Goal: Information Seeking & Learning: Compare options

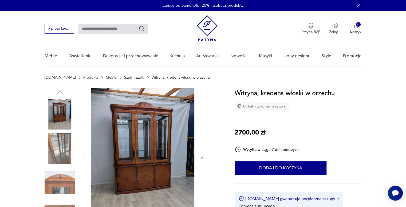
click at [124, 77] on link "Szafy i szafki" at bounding box center [134, 77] width 20 height 4
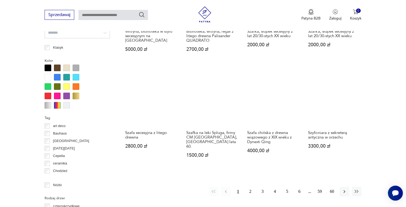
scroll to position [490, 0]
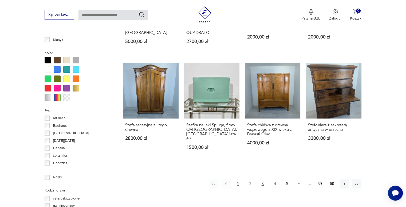
click at [261, 179] on button "3" at bounding box center [263, 184] width 10 height 10
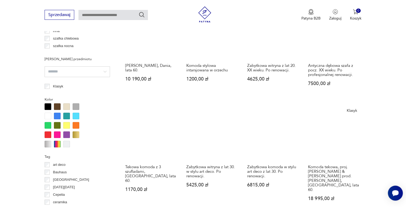
scroll to position [444, 0]
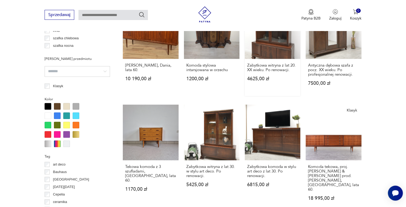
click at [261, 49] on link "Zabytkowa witryna z lat 20. XX wieku. Po renowacji. 4625,00 zł" at bounding box center [273, 49] width 56 height 93
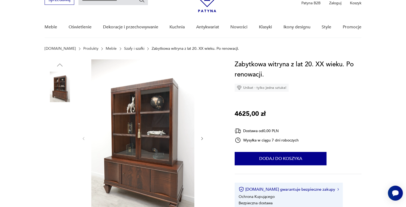
scroll to position [29, 0]
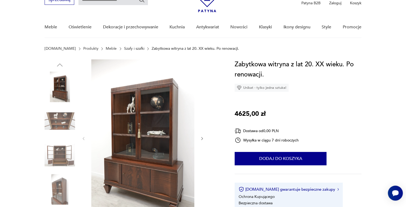
click at [174, 163] on img at bounding box center [142, 137] width 103 height 157
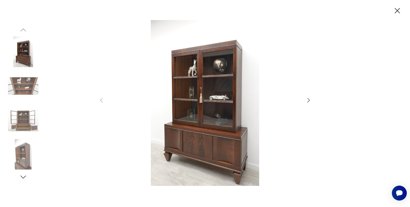
click at [304, 99] on div at bounding box center [204, 103] width 213 height 166
click at [306, 100] on icon "button" at bounding box center [308, 100] width 6 height 6
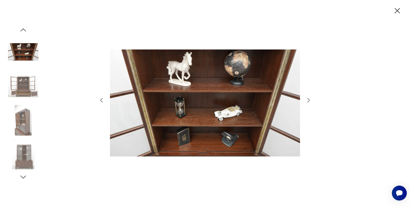
click at [306, 100] on icon "button" at bounding box center [308, 100] width 6 height 6
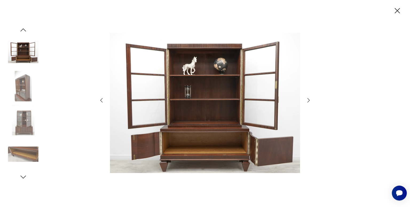
click at [306, 100] on icon "button" at bounding box center [308, 100] width 6 height 6
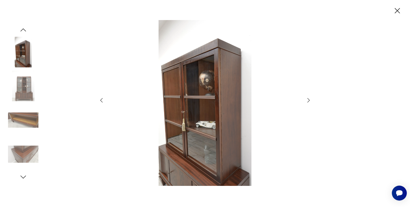
click at [306, 100] on icon "button" at bounding box center [308, 100] width 6 height 6
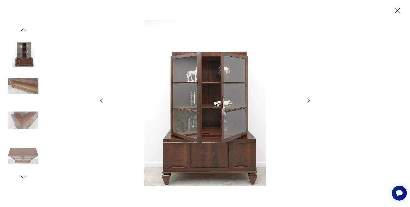
click at [306, 100] on icon "button" at bounding box center [308, 100] width 6 height 6
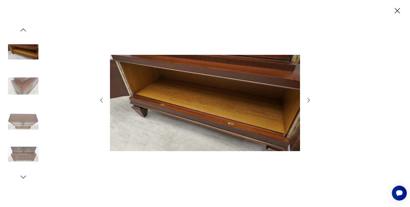
click at [396, 12] on icon "button" at bounding box center [397, 10] width 5 height 5
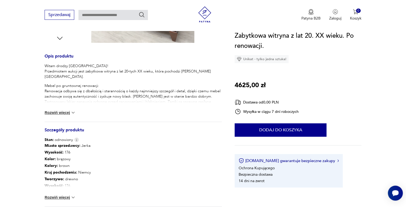
scroll to position [202, 0]
click at [61, 196] on button "Rozwiń więcej" at bounding box center [60, 197] width 31 height 5
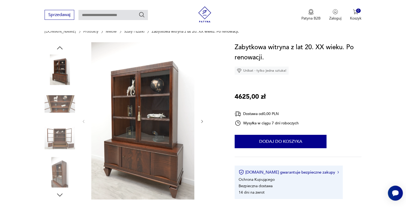
scroll to position [45, 0]
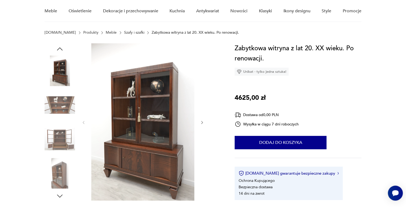
click at [146, 135] on img at bounding box center [142, 121] width 103 height 157
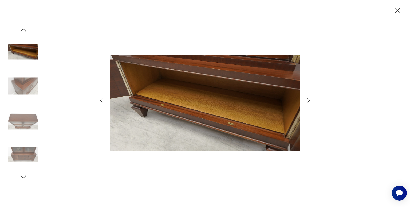
click at [309, 100] on icon "button" at bounding box center [308, 100] width 6 height 6
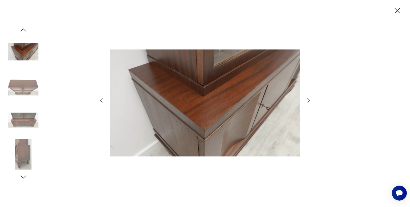
click at [309, 100] on icon "button" at bounding box center [308, 100] width 6 height 6
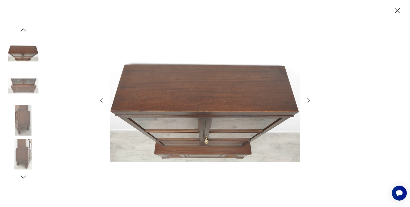
click at [309, 100] on icon "button" at bounding box center [308, 100] width 6 height 6
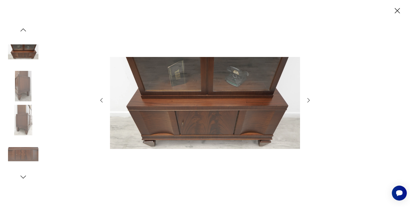
click at [309, 100] on icon "button" at bounding box center [308, 100] width 6 height 6
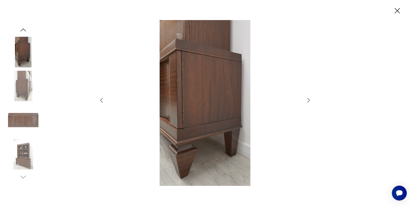
click at [309, 100] on icon "button" at bounding box center [308, 100] width 6 height 6
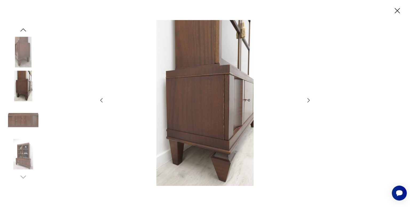
click at [309, 100] on icon "button" at bounding box center [308, 100] width 6 height 6
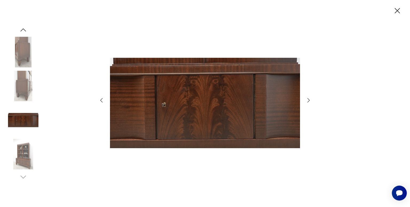
click at [309, 100] on icon "button" at bounding box center [308, 100] width 6 height 6
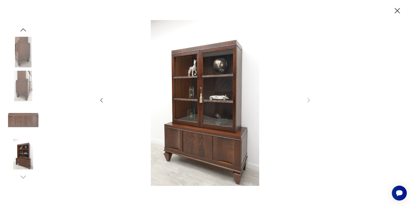
click at [395, 13] on icon "button" at bounding box center [397, 10] width 9 height 9
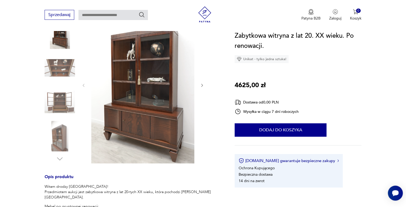
scroll to position [80, 0]
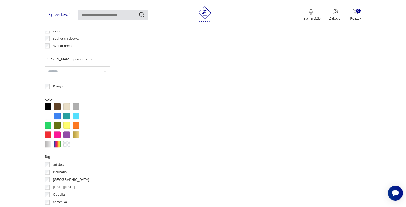
scroll to position [493, 0]
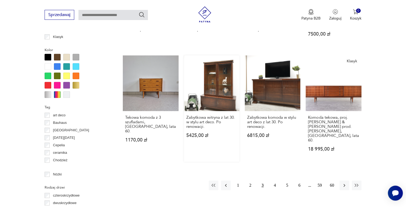
click at [203, 104] on link "Zabytkowa witryna z lat 30. w stylu art deco. Po renowacji. 5425,00 zł" at bounding box center [212, 108] width 56 height 106
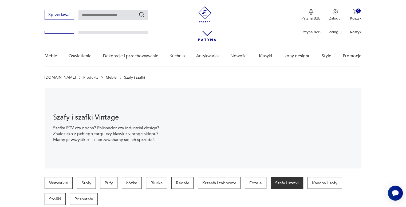
scroll to position [542, 0]
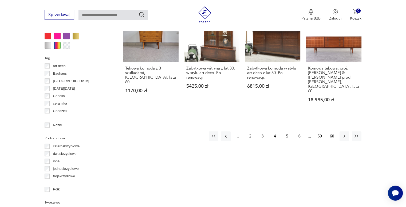
click at [276, 131] on button "4" at bounding box center [275, 136] width 10 height 10
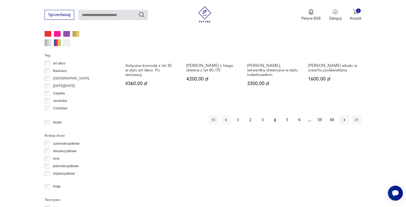
scroll to position [546, 0]
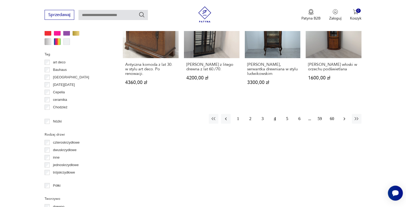
click at [344, 116] on icon "button" at bounding box center [344, 118] width 5 height 5
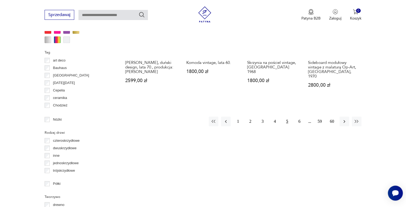
scroll to position [548, 0]
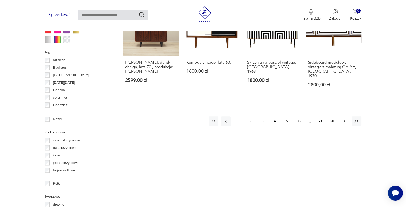
click at [346, 118] on icon "button" at bounding box center [344, 120] width 5 height 5
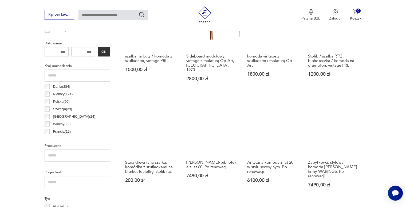
scroll to position [252, 0]
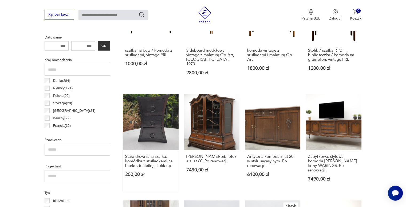
click at [160, 108] on link "Stara drewniana szafka, komódka z szufladkami na biurko, toaletkę, stolik itp. …" at bounding box center [151, 142] width 56 height 97
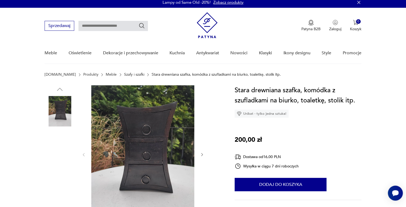
scroll to position [3, 0]
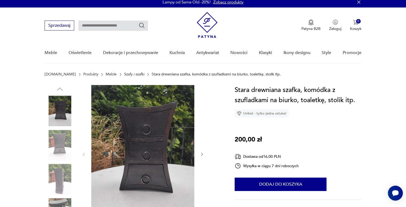
click at [202, 154] on icon "button" at bounding box center [202, 154] width 5 height 5
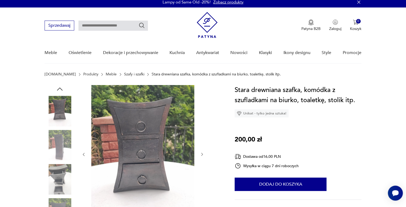
click at [202, 154] on icon "button" at bounding box center [202, 154] width 5 height 5
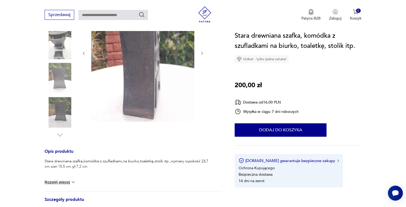
scroll to position [104, 0]
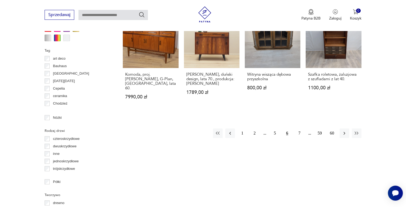
scroll to position [550, 0]
drag, startPoint x: 19, startPoint y: 70, endPoint x: 347, endPoint y: 112, distance: 330.3
click at [347, 128] on button "button" at bounding box center [344, 133] width 10 height 10
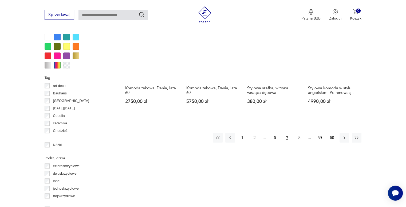
scroll to position [523, 0]
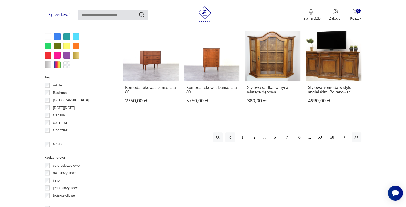
click at [345, 134] on icon "button" at bounding box center [344, 136] width 5 height 5
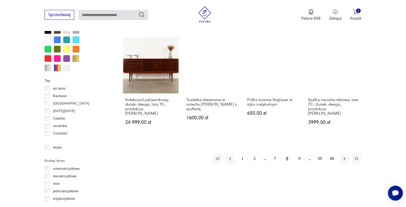
scroll to position [521, 0]
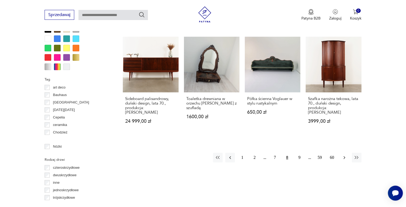
drag, startPoint x: 345, startPoint y: 129, endPoint x: 343, endPoint y: 149, distance: 19.9
click at [343, 154] on icon "button" at bounding box center [344, 156] width 5 height 5
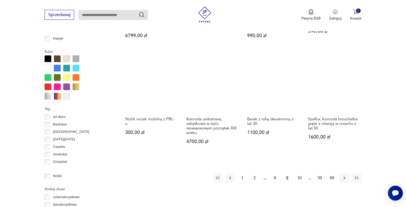
scroll to position [492, 0]
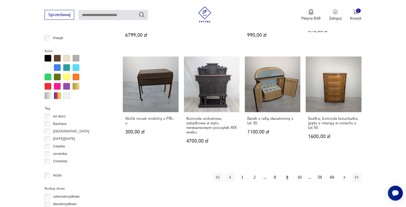
click at [344, 176] on icon "button" at bounding box center [344, 176] width 5 height 5
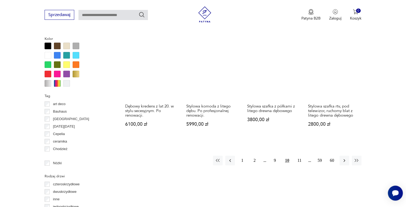
scroll to position [505, 0]
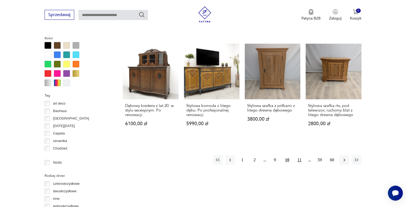
click at [301, 155] on button "11" at bounding box center [300, 160] width 10 height 10
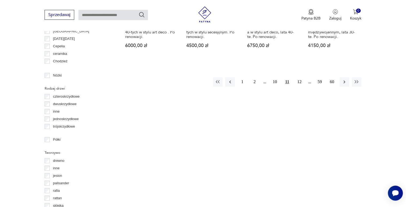
scroll to position [593, 0]
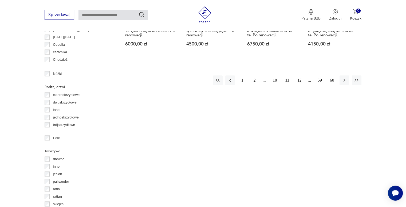
click at [299, 76] on button "12" at bounding box center [300, 80] width 10 height 10
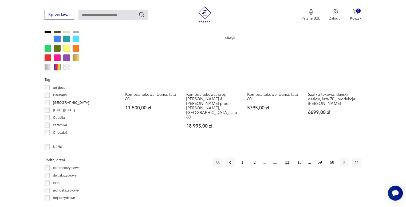
scroll to position [521, 0]
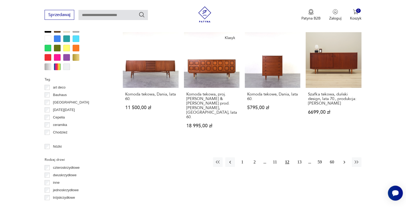
click at [342, 157] on button "button" at bounding box center [344, 162] width 10 height 10
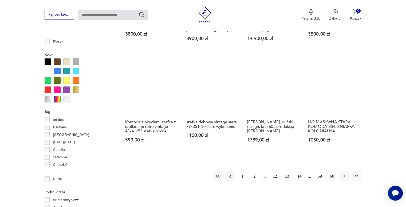
scroll to position [490, 0]
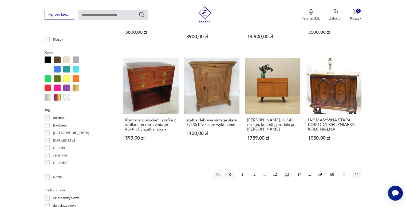
click at [346, 171] on icon "button" at bounding box center [344, 173] width 5 height 5
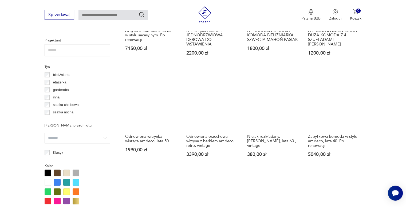
scroll to position [378, 0]
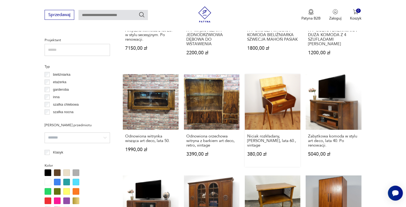
click at [274, 104] on link "Niciak rozkładany, patyczak, lata 60., vintage 380,00 zł" at bounding box center [273, 120] width 56 height 93
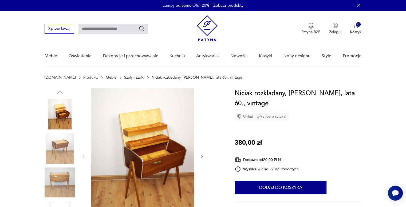
click at [55, 195] on img at bounding box center [60, 182] width 30 height 30
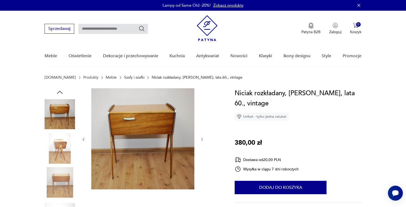
click at [203, 138] on icon "button" at bounding box center [202, 139] width 5 height 5
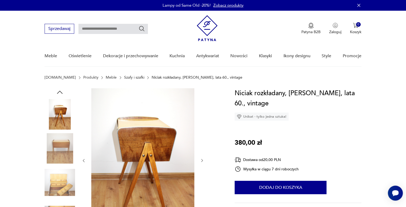
click at [203, 138] on div at bounding box center [142, 160] width 123 height 144
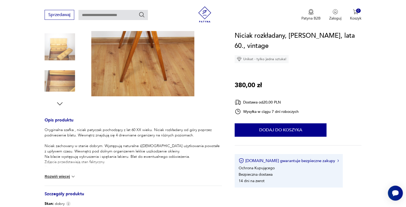
scroll to position [146, 0]
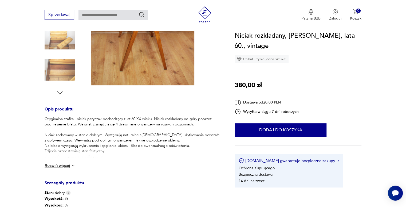
click at [74, 164] on img at bounding box center [72, 165] width 5 height 5
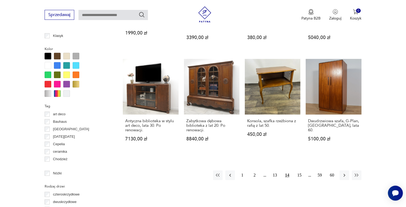
scroll to position [494, 0]
click at [298, 173] on button "15" at bounding box center [300, 175] width 10 height 10
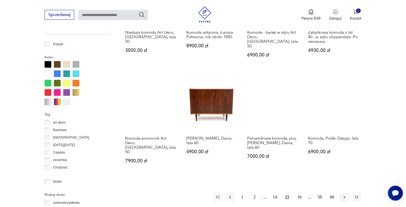
scroll to position [488, 0]
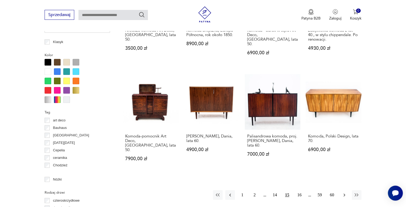
click at [344, 190] on button "button" at bounding box center [344, 195] width 10 height 10
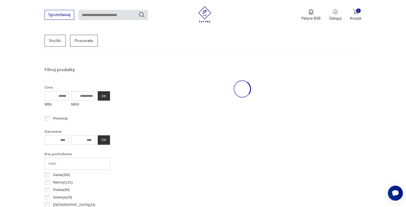
scroll to position [141, 0]
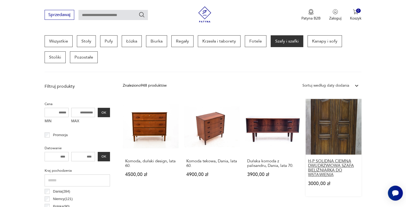
click at [344, 174] on h3 "H-P SOLIDNA CIEMNA DWUDRZWIOWA SZAFA BIELIŹNIARKA DO WSTAWIENIA" at bounding box center [333, 167] width 51 height 18
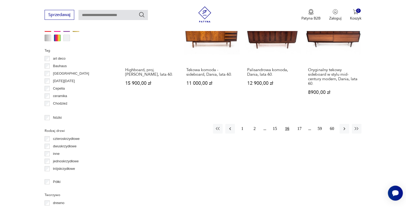
scroll to position [554, 0]
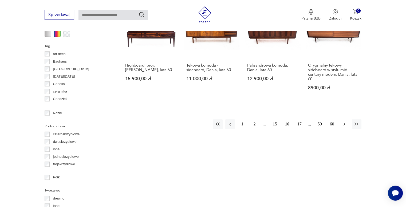
click at [339, 119] on button "button" at bounding box center [344, 124] width 10 height 10
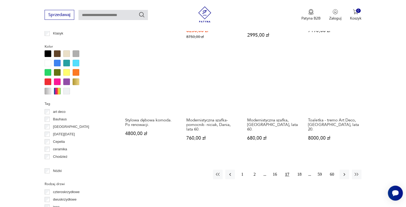
scroll to position [502, 0]
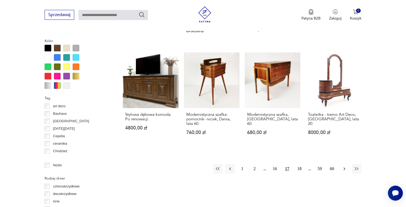
click at [347, 166] on icon "button" at bounding box center [344, 168] width 5 height 5
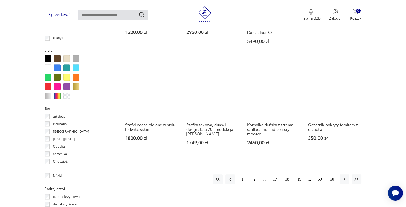
scroll to position [492, 0]
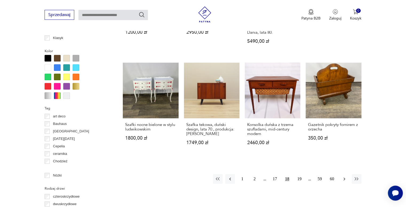
click at [344, 176] on icon "button" at bounding box center [344, 178] width 5 height 5
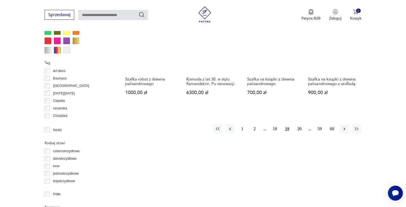
scroll to position [538, 0]
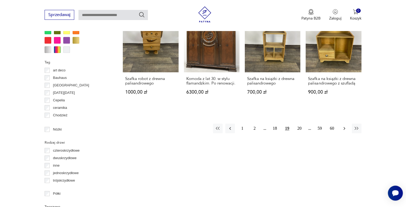
click at [343, 127] on icon "button" at bounding box center [344, 127] width 5 height 5
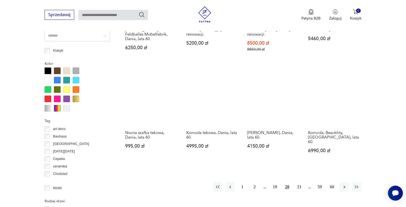
scroll to position [480, 0]
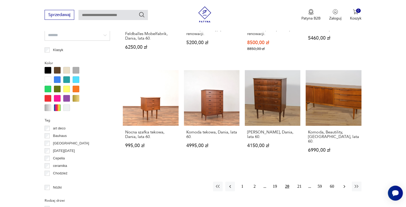
click at [346, 181] on button "button" at bounding box center [344, 186] width 10 height 10
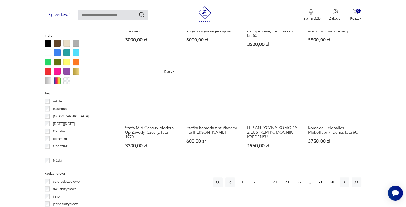
scroll to position [516, 0]
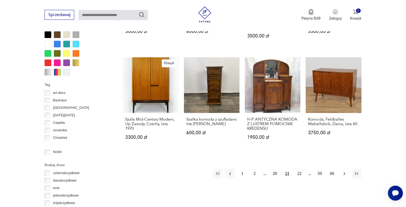
click at [346, 171] on icon "button" at bounding box center [344, 173] width 5 height 5
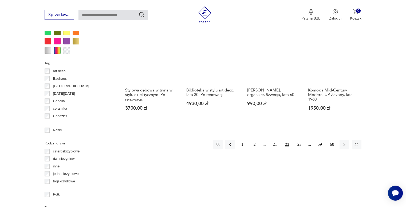
scroll to position [538, 0]
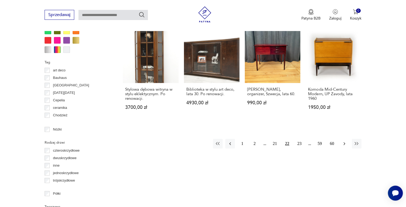
click at [347, 138] on button "button" at bounding box center [344, 143] width 10 height 10
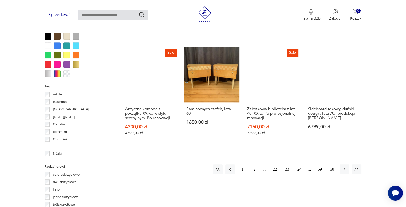
scroll to position [522, 0]
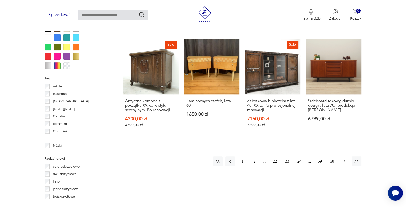
click at [342, 158] on icon "button" at bounding box center [344, 160] width 5 height 5
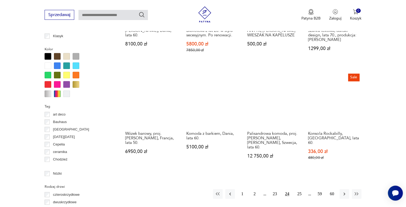
scroll to position [494, 0]
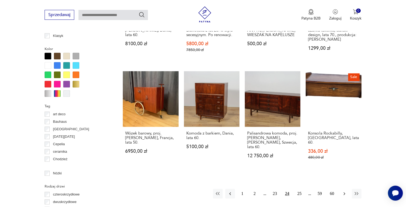
click at [345, 191] on icon "button" at bounding box center [344, 193] width 5 height 5
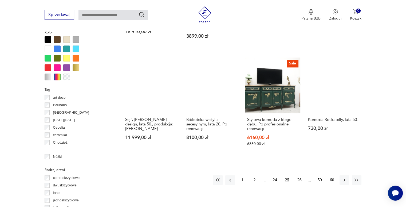
scroll to position [511, 0]
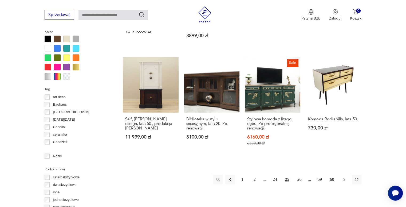
click at [344, 176] on icon "button" at bounding box center [344, 178] width 5 height 5
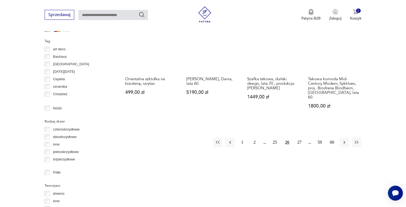
scroll to position [559, 0]
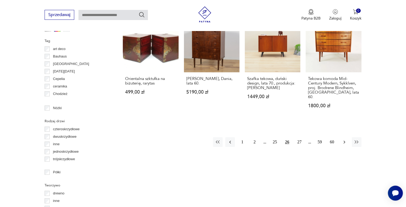
click at [343, 139] on icon "button" at bounding box center [344, 141] width 5 height 5
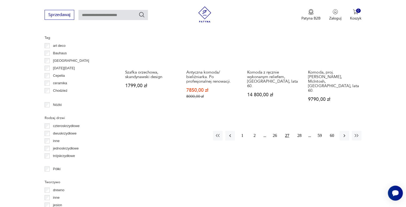
scroll to position [563, 0]
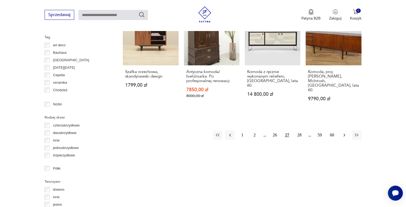
click at [344, 133] on icon "button" at bounding box center [344, 134] width 2 height 3
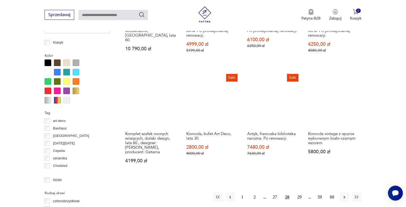
scroll to position [488, 0]
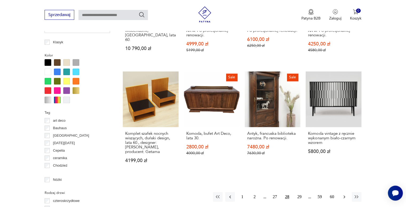
click at [342, 194] on icon "button" at bounding box center [344, 196] width 5 height 5
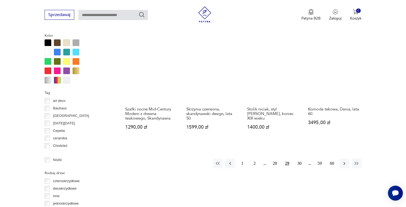
scroll to position [508, 0]
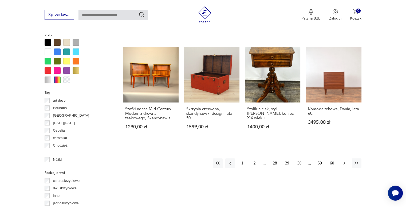
click at [346, 160] on icon "button" at bounding box center [344, 162] width 5 height 5
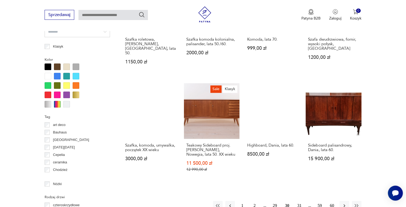
scroll to position [484, 0]
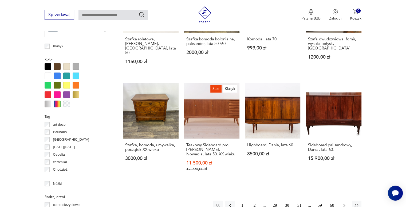
click at [346, 202] on icon "button" at bounding box center [344, 204] width 5 height 5
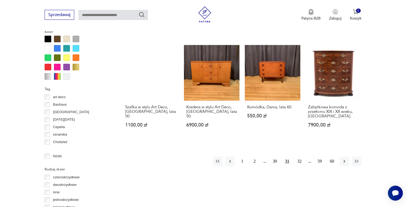
scroll to position [513, 0]
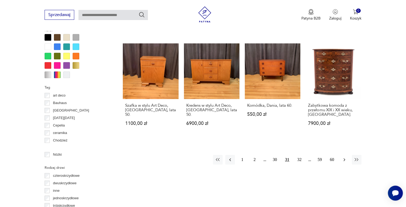
click at [346, 157] on icon "button" at bounding box center [344, 159] width 5 height 5
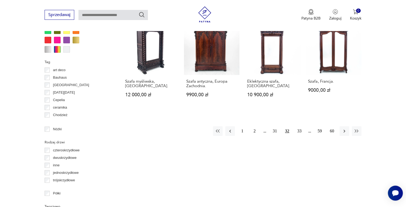
scroll to position [542, 0]
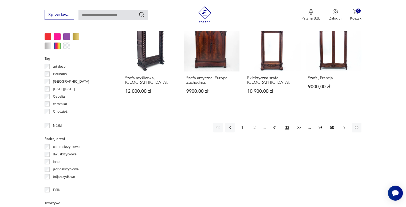
click at [342, 122] on button "button" at bounding box center [344, 127] width 10 height 10
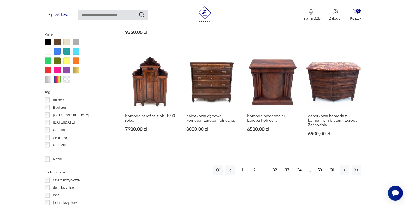
scroll to position [509, 0]
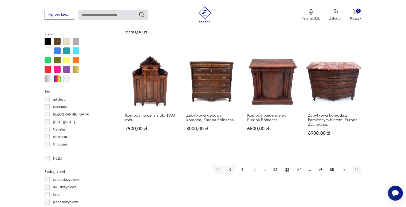
click at [343, 167] on icon "button" at bounding box center [344, 169] width 5 height 5
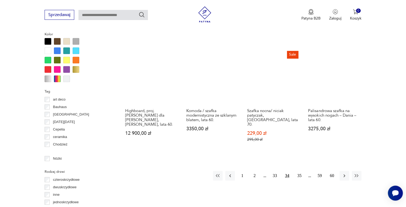
scroll to position [518, 0]
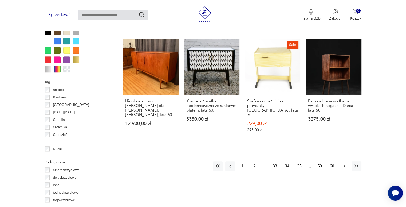
click at [347, 161] on button "button" at bounding box center [344, 166] width 10 height 10
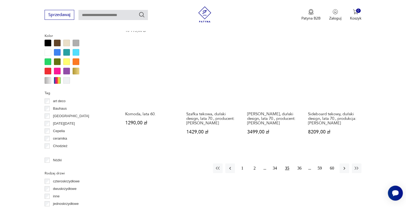
scroll to position [510, 0]
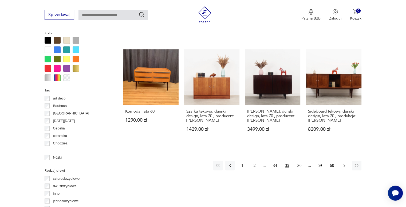
click at [344, 160] on button "button" at bounding box center [344, 165] width 10 height 10
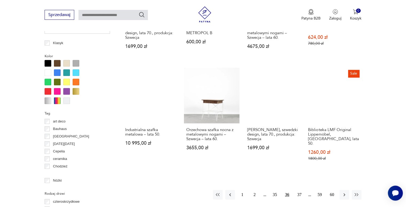
scroll to position [494, 0]
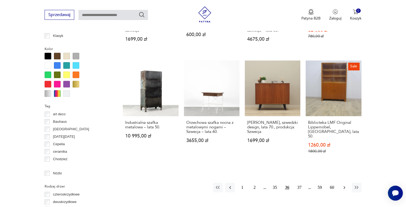
click at [346, 184] on icon "button" at bounding box center [344, 186] width 5 height 5
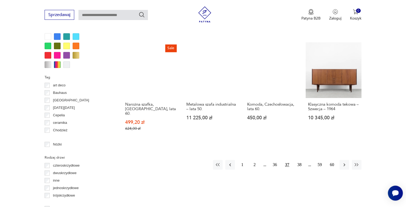
scroll to position [523, 0]
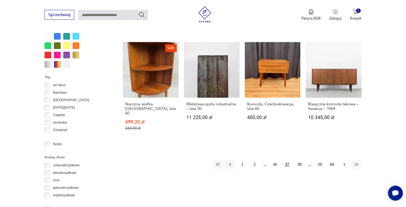
click at [345, 161] on icon "button" at bounding box center [344, 163] width 5 height 5
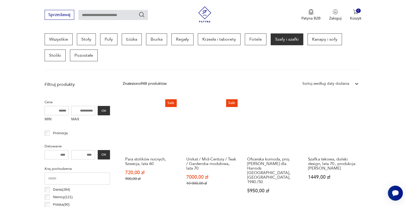
scroll to position [144, 0]
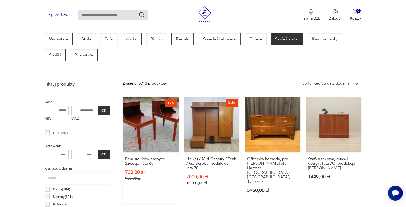
click at [150, 123] on link "Sale Para stolików nocnych, Szwecja, lata 60. 720,00 zł 900,00 zł" at bounding box center [151, 150] width 56 height 106
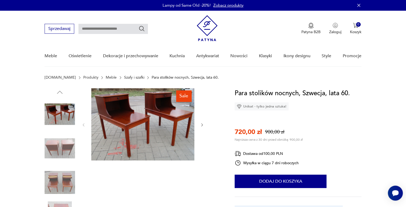
click at [150, 123] on img at bounding box center [142, 124] width 103 height 72
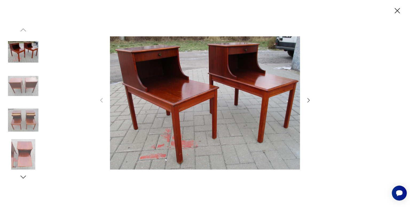
click at [310, 100] on icon "button" at bounding box center [308, 100] width 2 height 4
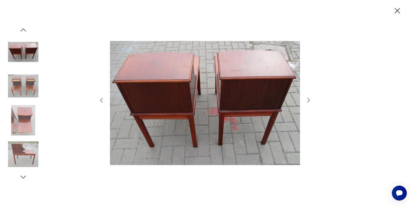
click at [310, 100] on icon "button" at bounding box center [308, 100] width 2 height 4
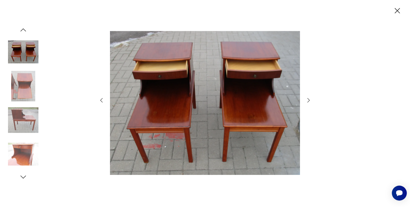
click at [310, 100] on icon "button" at bounding box center [308, 100] width 2 height 4
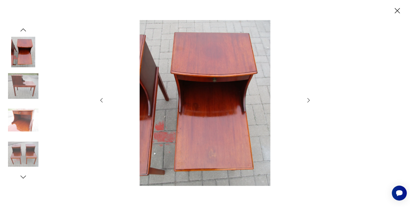
click at [310, 100] on icon "button" at bounding box center [308, 100] width 2 height 4
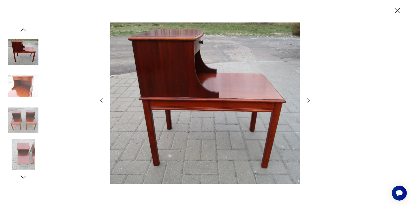
click at [393, 9] on icon "button" at bounding box center [397, 10] width 9 height 9
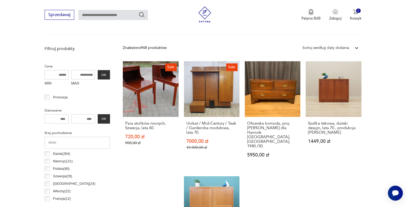
scroll to position [179, 0]
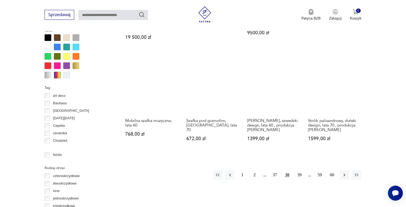
scroll to position [513, 0]
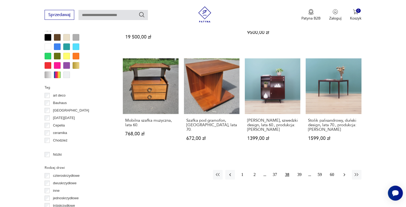
click at [342, 172] on icon "button" at bounding box center [344, 174] width 5 height 5
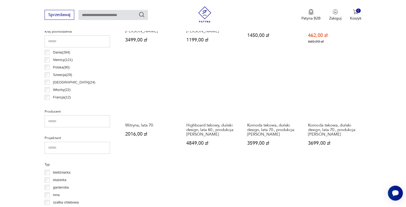
scroll to position [281, 0]
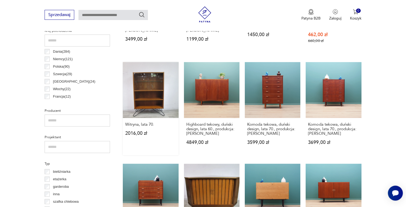
click at [153, 82] on link "Witryna, lata 70. 2016,00 zł" at bounding box center [151, 108] width 56 height 93
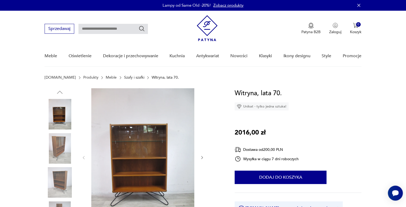
click at [204, 155] on icon "button" at bounding box center [202, 157] width 5 height 5
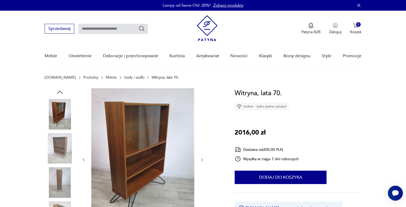
click at [204, 155] on div at bounding box center [142, 159] width 123 height 142
click at [201, 159] on icon "button" at bounding box center [202, 159] width 5 height 5
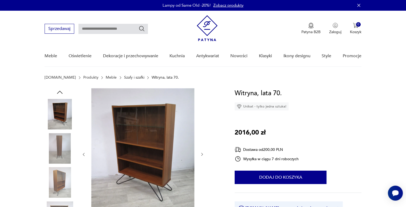
click at [201, 159] on div at bounding box center [142, 154] width 123 height 132
click at [203, 151] on div at bounding box center [142, 154] width 123 height 132
click at [203, 153] on icon "button" at bounding box center [202, 154] width 5 height 5
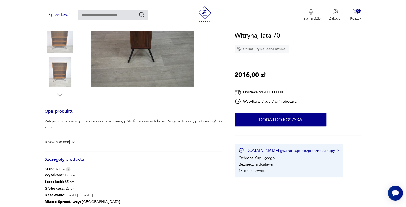
scroll to position [145, 0]
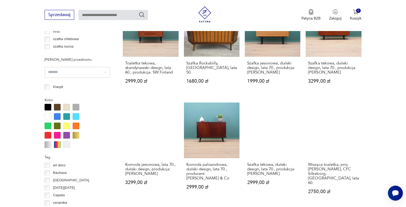
scroll to position [492, 0]
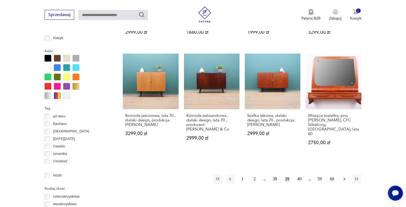
click at [344, 176] on icon "button" at bounding box center [344, 178] width 5 height 5
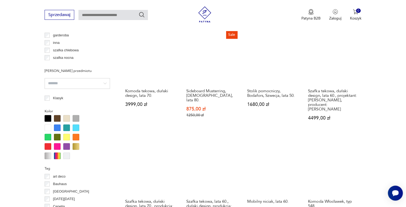
scroll to position [432, 0]
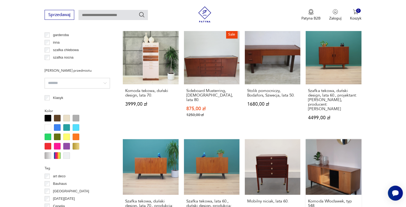
click at [330, 146] on link "Komoda Włocławek, typ 548 1550,00 zł" at bounding box center [334, 185] width 56 height 93
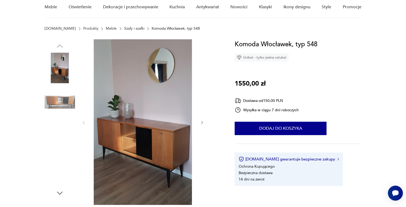
scroll to position [50, 0]
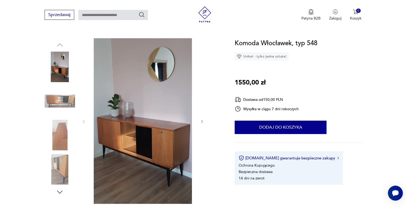
click at [203, 120] on icon "button" at bounding box center [202, 121] width 5 height 5
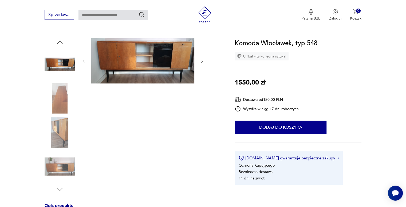
click at [203, 120] on div at bounding box center [142, 115] width 123 height 155
click at [201, 62] on icon "button" at bounding box center [202, 61] width 5 height 5
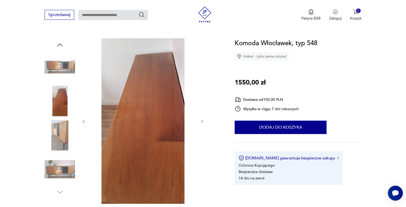
click at [201, 62] on div at bounding box center [142, 121] width 123 height 166
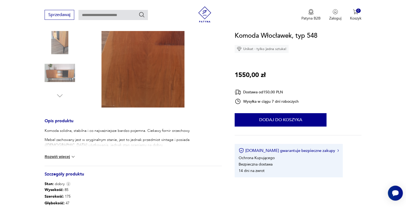
scroll to position [146, 0]
click at [67, 157] on button "Rozwiń więcej" at bounding box center [60, 155] width 31 height 5
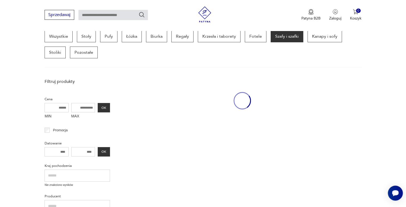
scroll to position [481, 0]
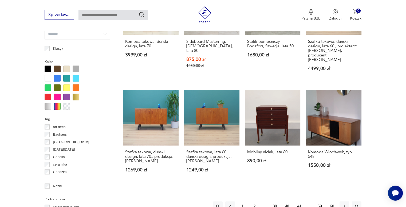
click at [299, 201] on button "41" at bounding box center [300, 206] width 10 height 10
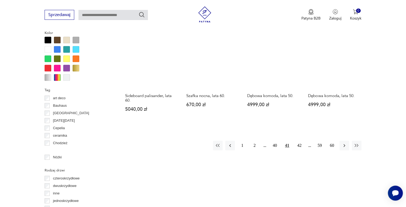
scroll to position [510, 0]
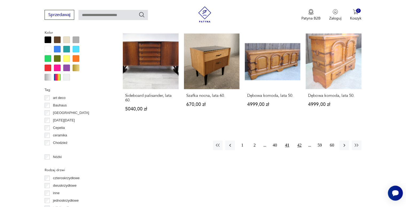
click at [300, 142] on button "42" at bounding box center [300, 145] width 10 height 10
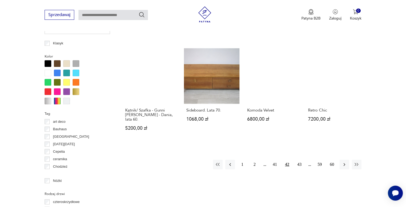
scroll to position [487, 0]
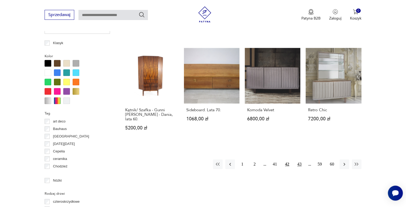
click at [301, 163] on button "43" at bounding box center [300, 164] width 10 height 10
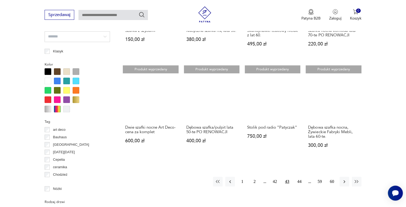
scroll to position [481, 0]
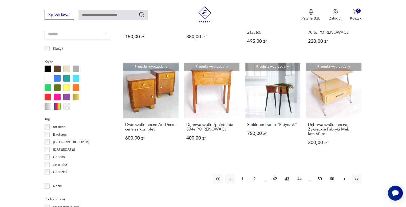
click at [342, 178] on icon "button" at bounding box center [344, 178] width 5 height 5
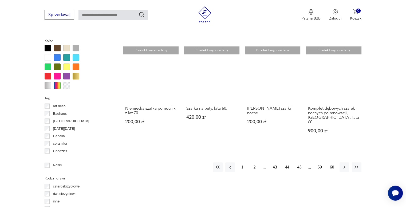
scroll to position [502, 0]
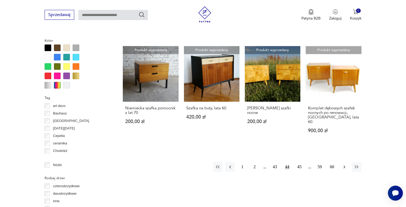
click at [343, 164] on icon "button" at bounding box center [344, 166] width 5 height 5
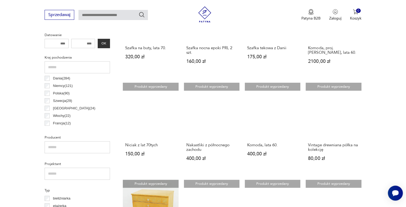
scroll to position [255, 0]
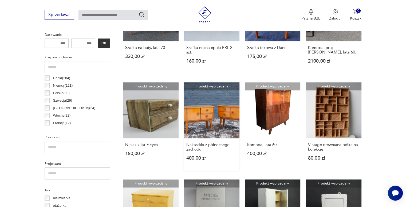
drag, startPoint x: 396, startPoint y: 126, endPoint x: 215, endPoint y: 113, distance: 181.7
click at [215, 113] on link "Produkt wyprzedany Nakastliki z północnego zachodu 400,00 zł" at bounding box center [212, 126] width 56 height 88
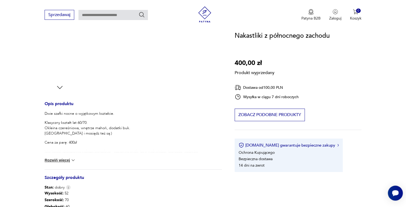
scroll to position [155, 0]
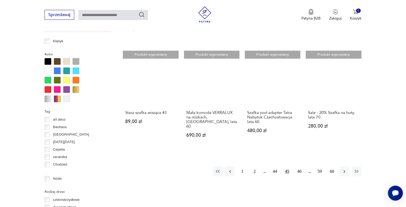
scroll to position [491, 0]
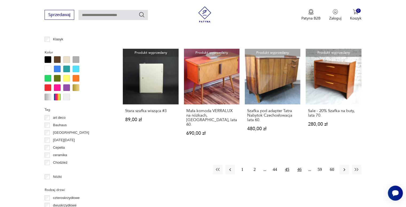
click at [300, 164] on button "46" at bounding box center [300, 169] width 10 height 10
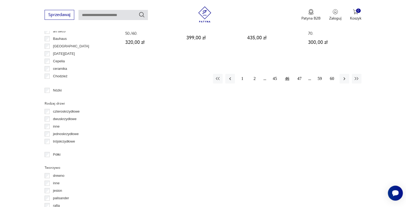
scroll to position [576, 0]
click at [255, 74] on button "2" at bounding box center [255, 79] width 10 height 10
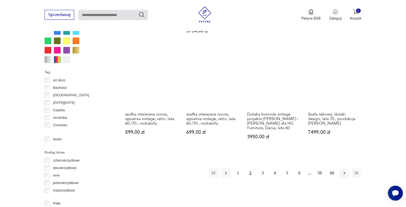
scroll to position [529, 0]
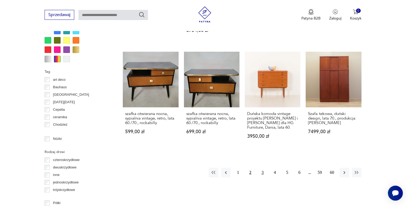
click at [263, 167] on button "3" at bounding box center [263, 172] width 10 height 10
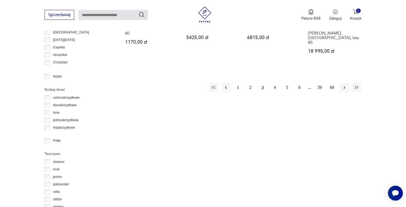
scroll to position [591, 0]
click at [275, 82] on button "4" at bounding box center [275, 87] width 10 height 10
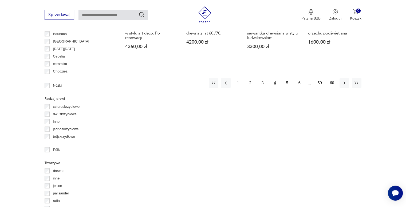
scroll to position [581, 0]
click at [285, 81] on button "5" at bounding box center [287, 83] width 10 height 10
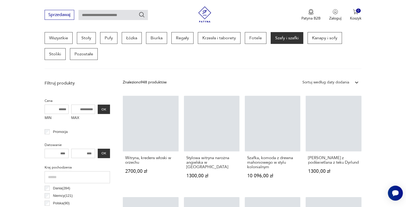
scroll to position [141, 0]
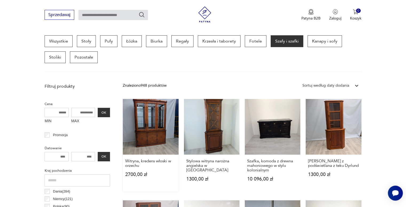
click at [161, 125] on link "Witryna, kredens włoski w orzechu 2700,00 zł" at bounding box center [151, 145] width 56 height 93
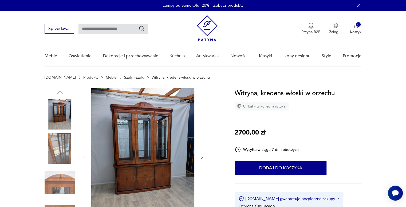
click at [161, 125] on img at bounding box center [142, 156] width 103 height 137
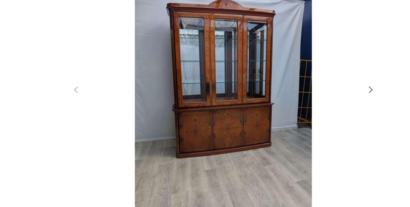
click at [163, 124] on img at bounding box center [205, 102] width 190 height 165
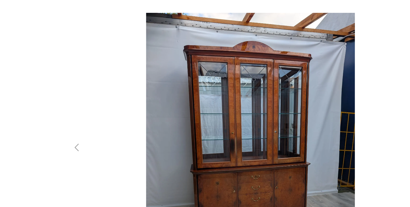
click at [220, 67] on img at bounding box center [205, 102] width 190 height 165
